Goal: Information Seeking & Learning: Check status

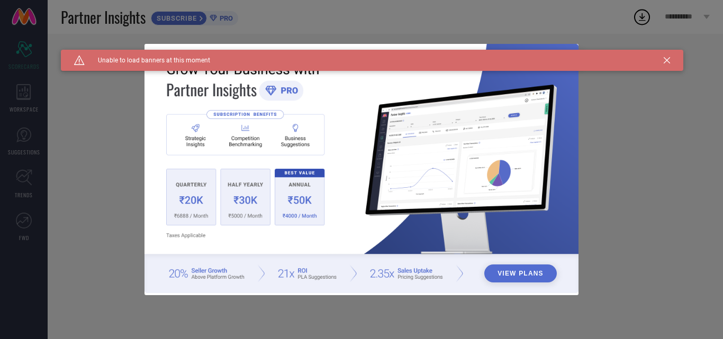
type input "All"
click at [666, 62] on icon at bounding box center [667, 60] width 6 height 6
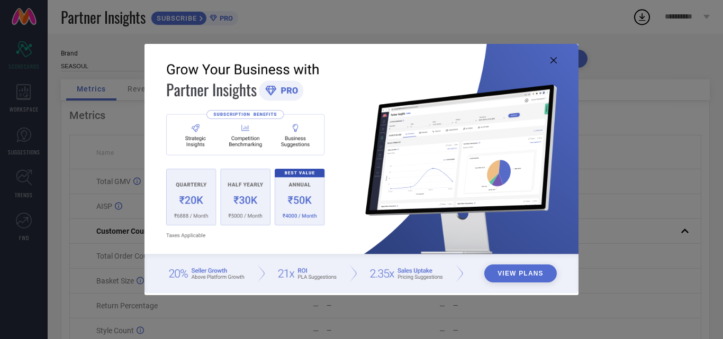
click at [550, 57] on img at bounding box center [361, 168] width 434 height 249
click at [553, 60] on icon at bounding box center [553, 60] width 6 height 6
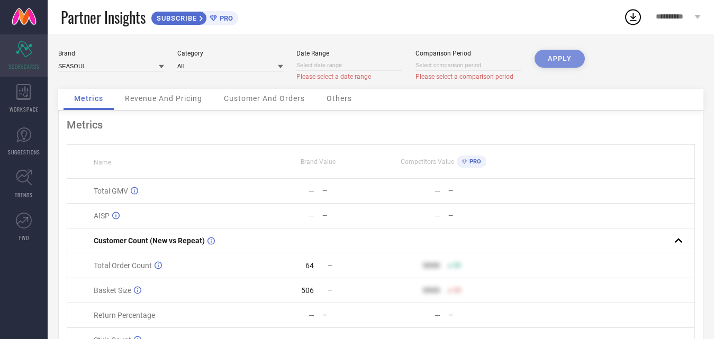
click at [31, 56] on icon "Scorecard" at bounding box center [24, 49] width 16 height 16
click at [20, 99] on icon at bounding box center [23, 92] width 14 height 16
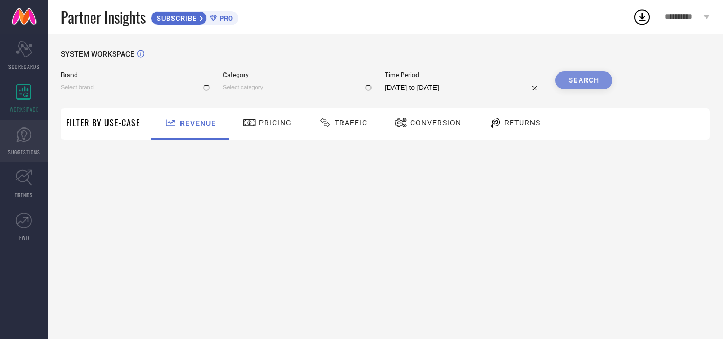
type input "SEASOUL"
type input "All"
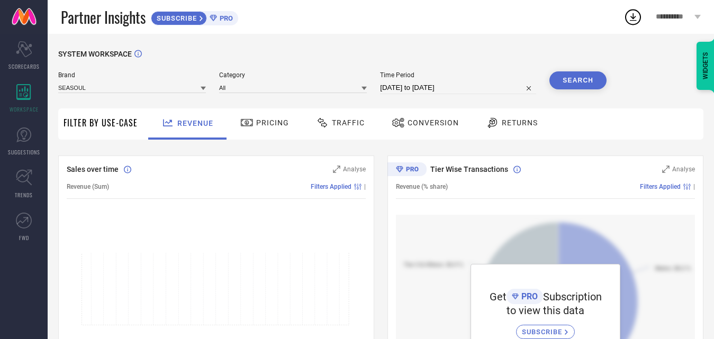
click at [268, 125] on span "Pricing" at bounding box center [272, 123] width 33 height 8
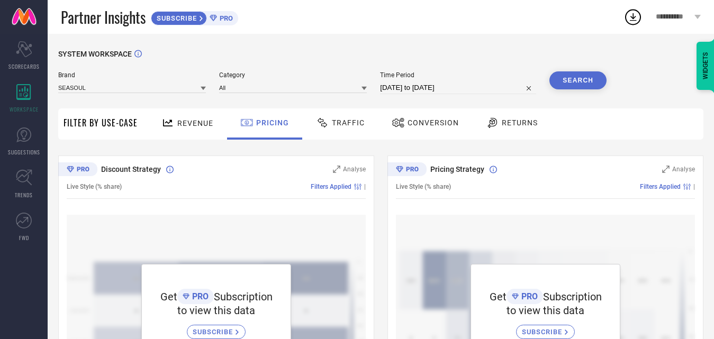
click at [345, 126] on span "Traffic" at bounding box center [348, 123] width 33 height 8
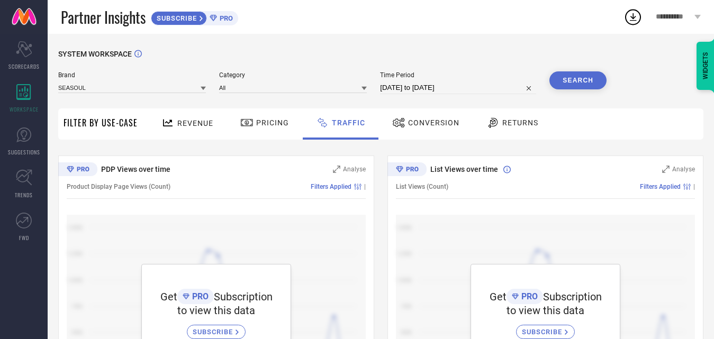
click at [424, 121] on span "Conversion" at bounding box center [433, 123] width 51 height 8
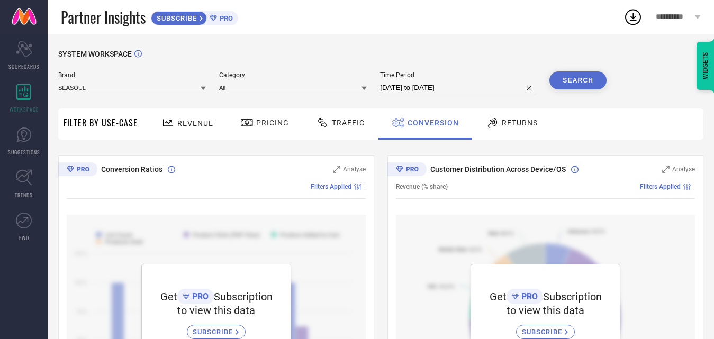
click at [527, 123] on span "Returns" at bounding box center [520, 123] width 36 height 8
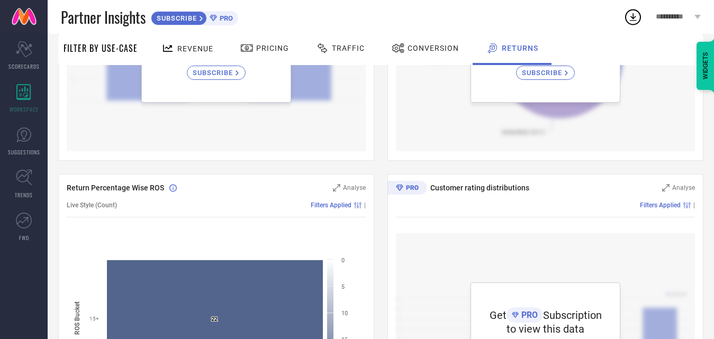
scroll to position [265, 0]
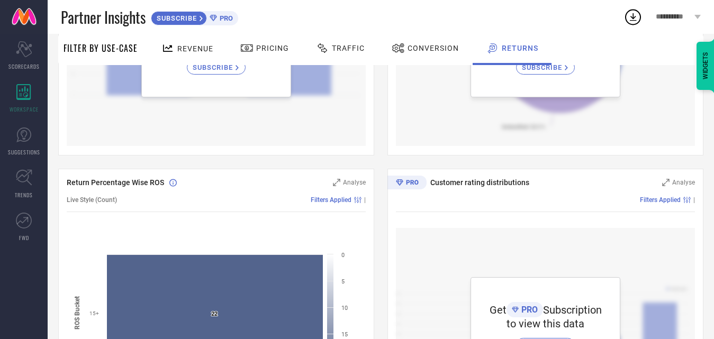
click at [236, 71] on span "SUBSCRIBE" at bounding box center [214, 68] width 43 height 8
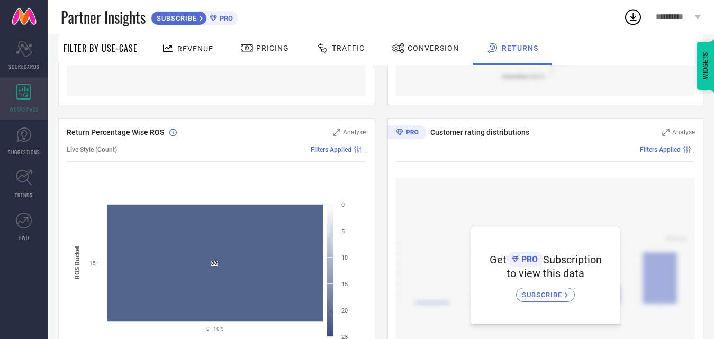
scroll to position [318, 0]
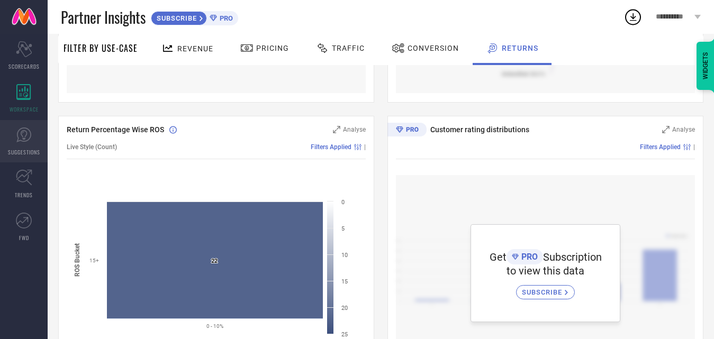
click at [16, 141] on icon at bounding box center [24, 135] width 16 height 16
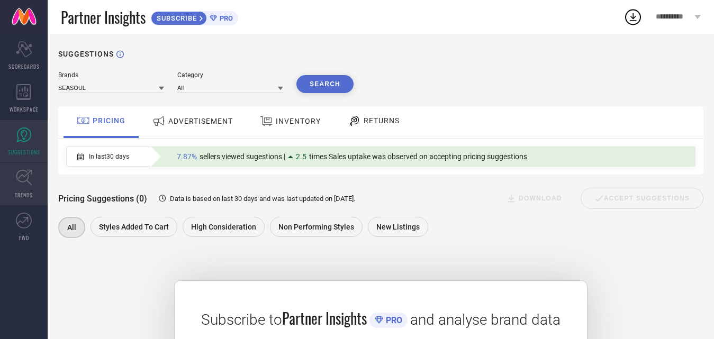
click at [29, 177] on icon at bounding box center [24, 177] width 16 height 16
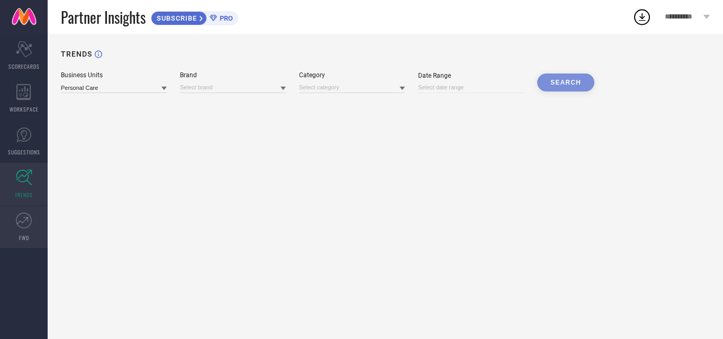
click at [20, 219] on icon at bounding box center [24, 221] width 16 height 16
